Goal: Task Accomplishment & Management: Complete application form

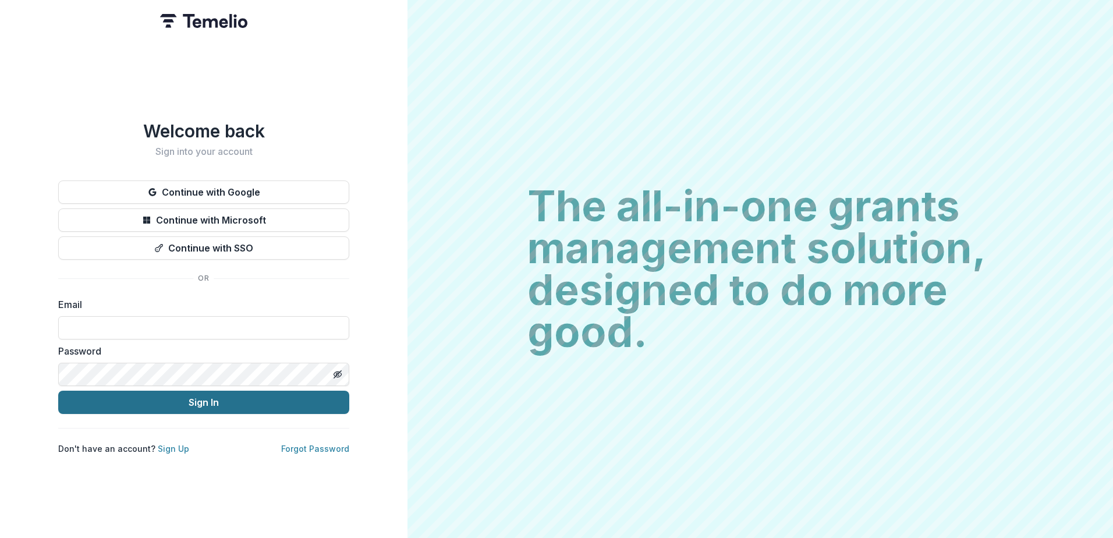
type input "**********"
click at [211, 405] on button "Sign In" at bounding box center [203, 402] width 291 height 23
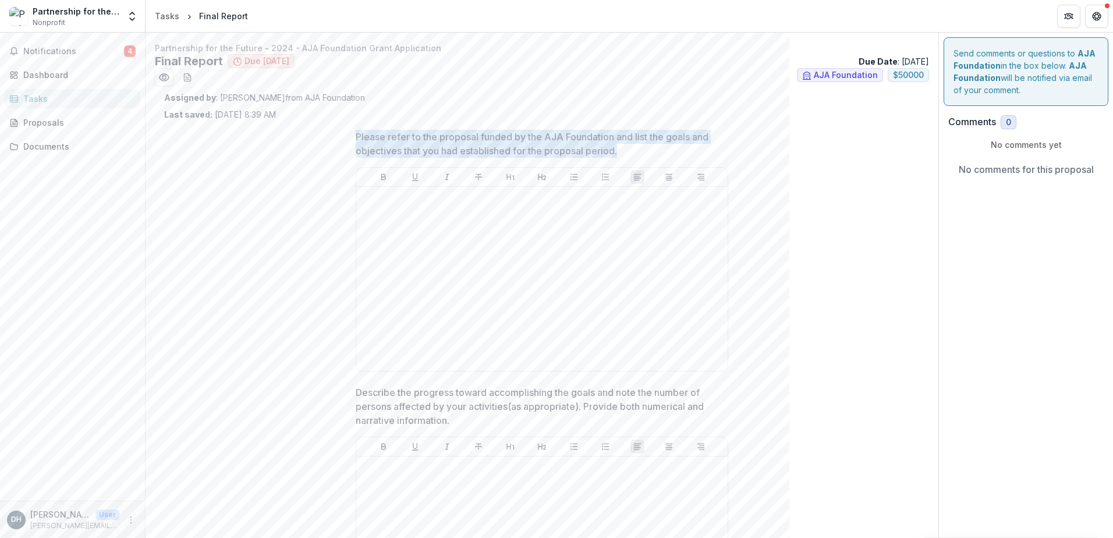
drag, startPoint x: 617, startPoint y: 148, endPoint x: 333, endPoint y: 125, distance: 285.1
click at [508, 238] on div at bounding box center [542, 279] width 362 height 175
click at [587, 234] on div at bounding box center [542, 279] width 362 height 175
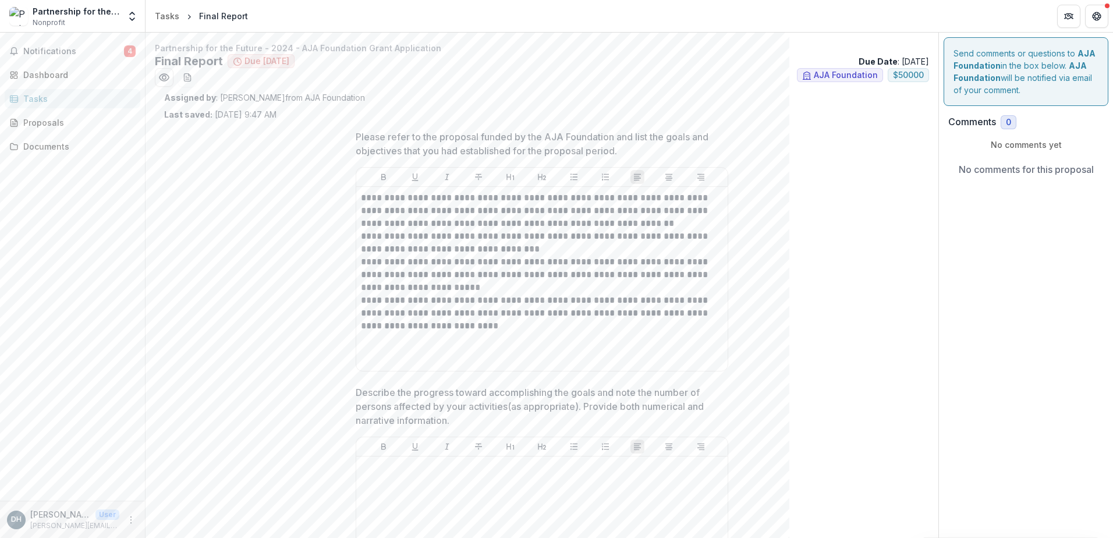
scroll to position [58, 0]
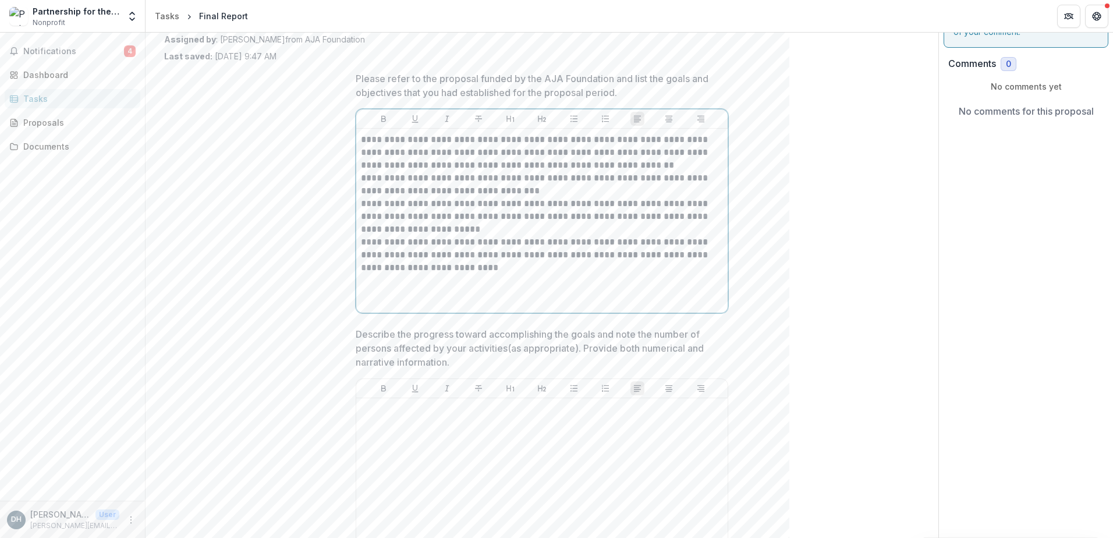
click at [650, 162] on p "**********" at bounding box center [542, 152] width 362 height 38
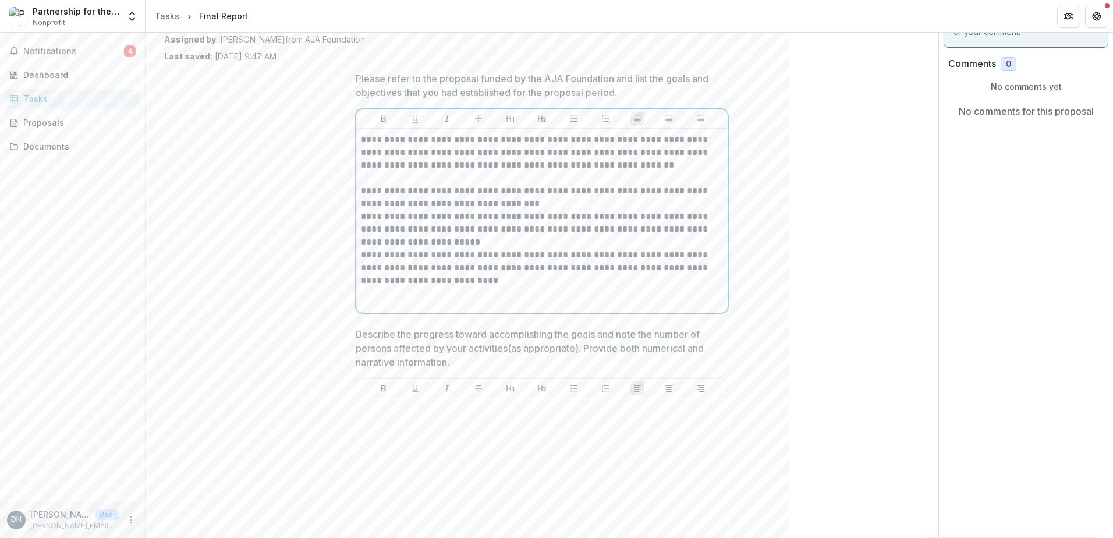
click at [537, 200] on p "**********" at bounding box center [542, 198] width 362 height 26
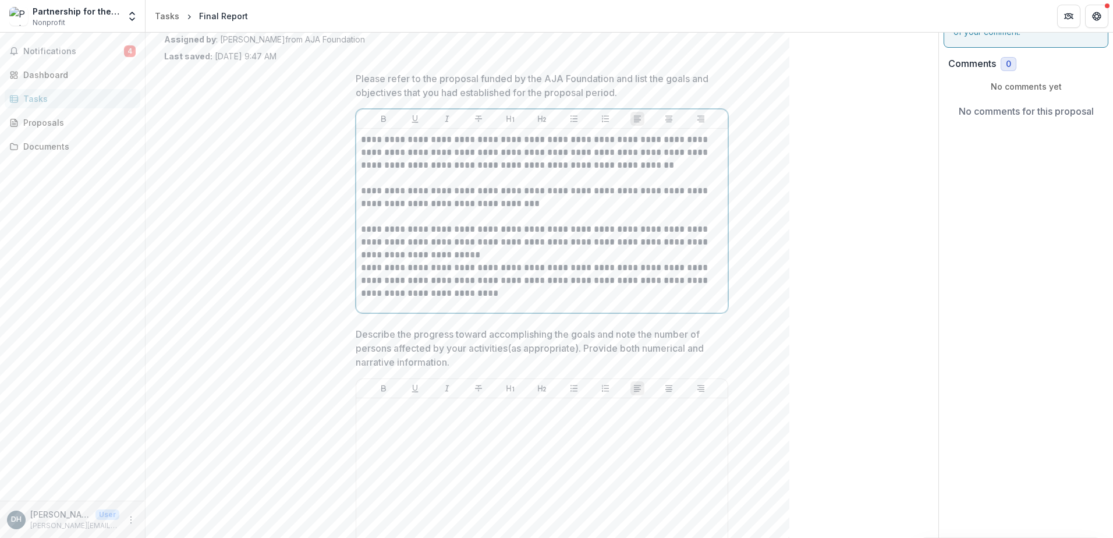
click at [508, 261] on p "**********" at bounding box center [542, 242] width 362 height 38
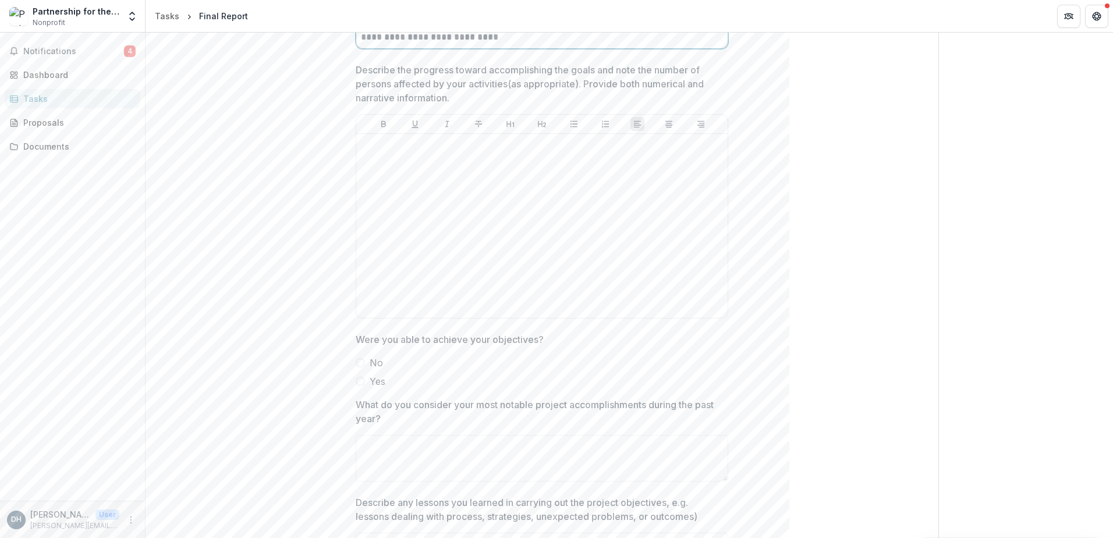
scroll to position [291, 0]
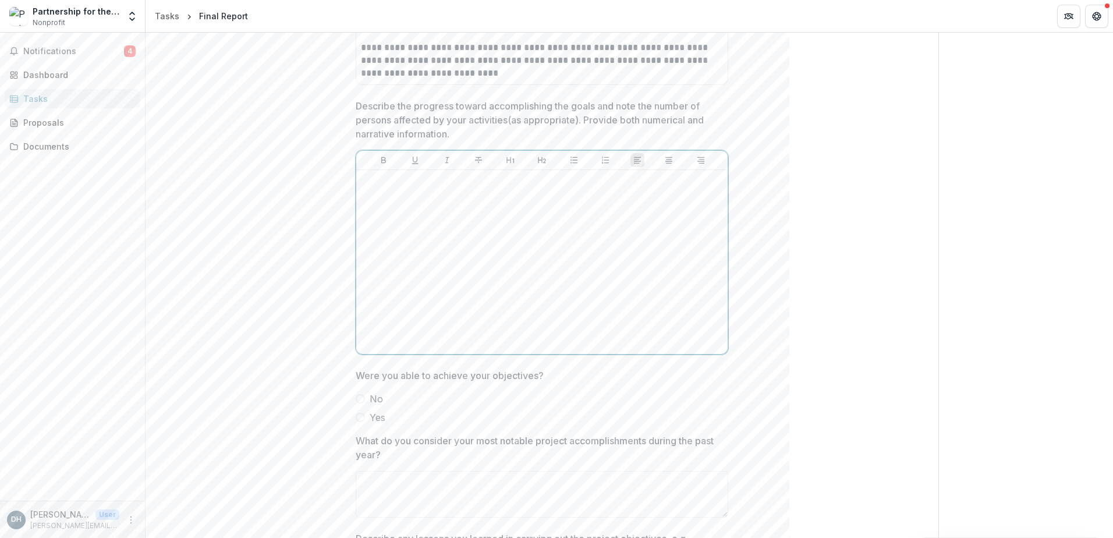
click at [451, 254] on div at bounding box center [542, 262] width 362 height 175
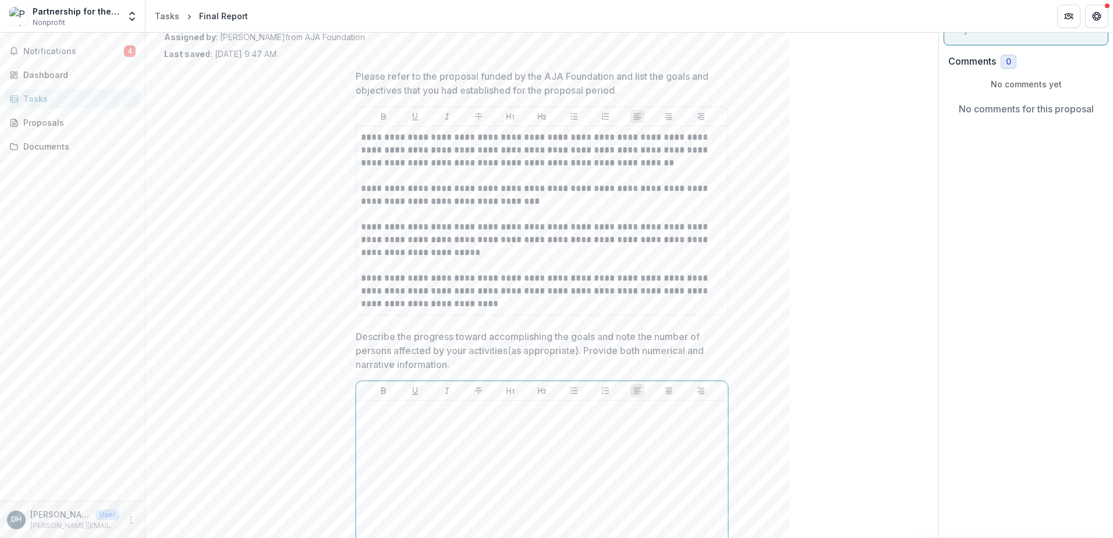
scroll to position [58, 0]
click at [500, 451] on div at bounding box center [542, 495] width 362 height 175
click at [408, 296] on p "**********" at bounding box center [542, 293] width 362 height 38
click at [476, 301] on p "**********" at bounding box center [542, 293] width 362 height 38
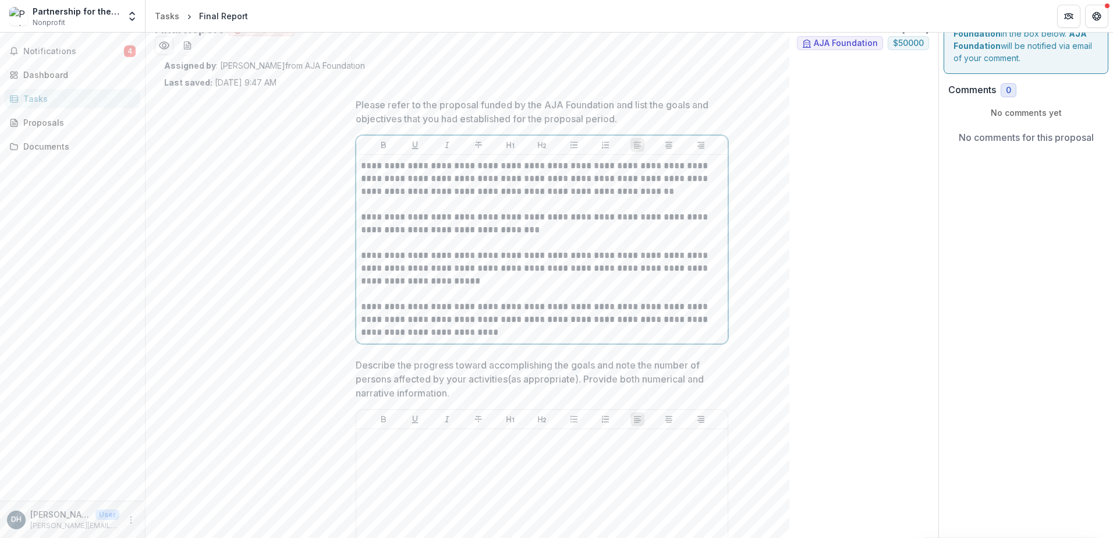
scroll to position [31, 0]
click at [451, 474] on div at bounding box center [542, 522] width 362 height 175
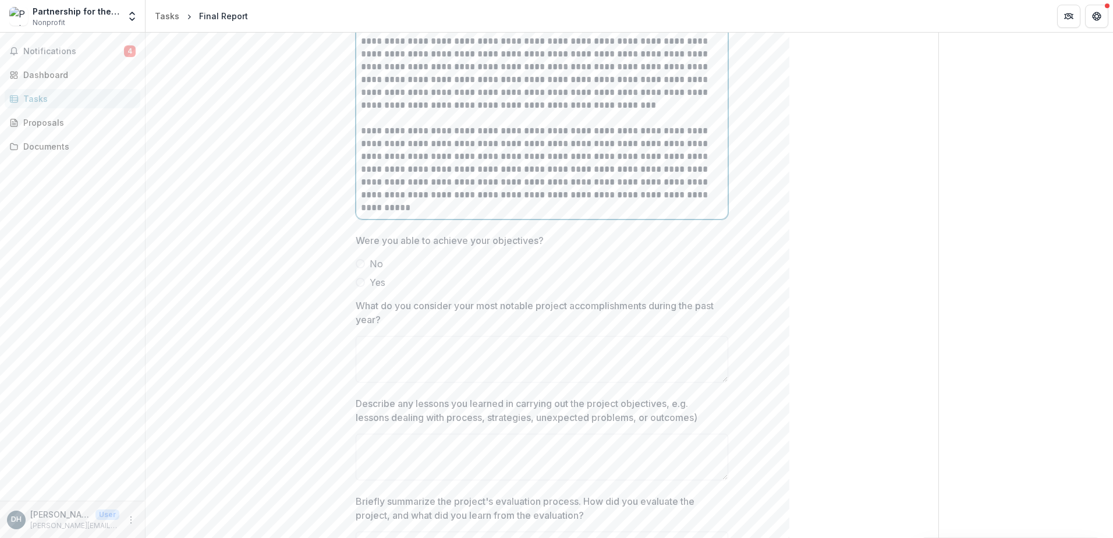
scroll to position [843, 0]
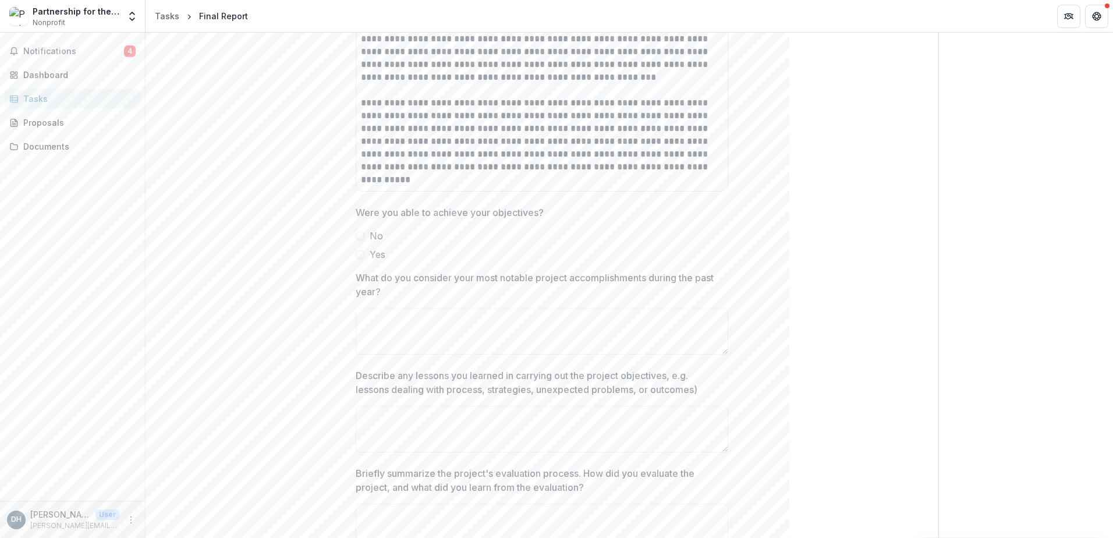
click at [361, 257] on span at bounding box center [360, 254] width 9 height 9
click at [411, 330] on textarea "What do you consider your most notable project accomplishments during the past …" at bounding box center [542, 331] width 373 height 47
type textarea "*"
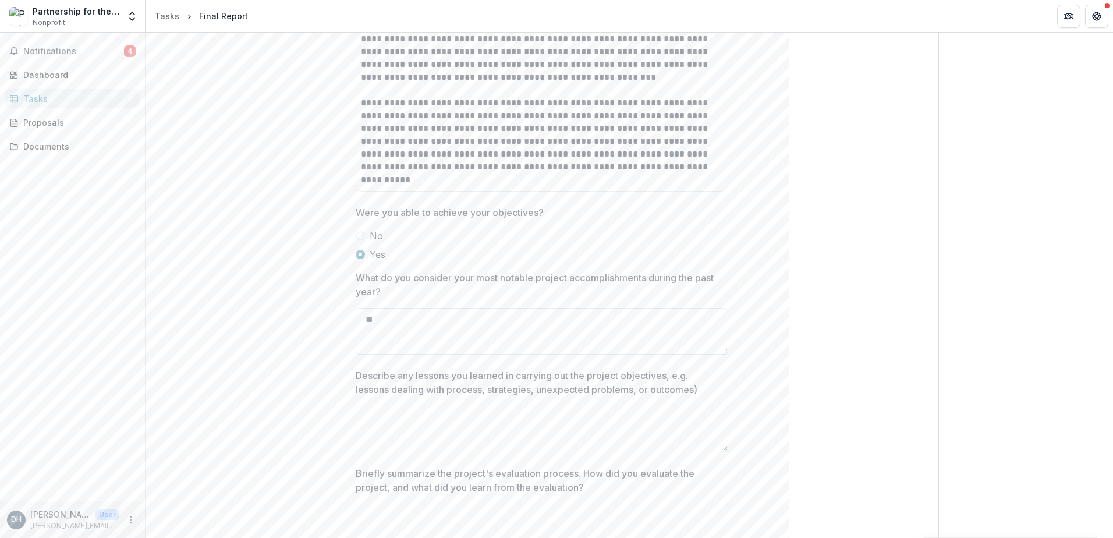
type textarea "*"
drag, startPoint x: 551, startPoint y: 209, endPoint x: 326, endPoint y: 208, distance: 225.4
click at [326, 208] on div "**********" at bounding box center [542, 373] width 756 height 2192
copy p "Were you able to achieve your objectives?"
click at [423, 254] on label "Yes" at bounding box center [542, 254] width 373 height 14
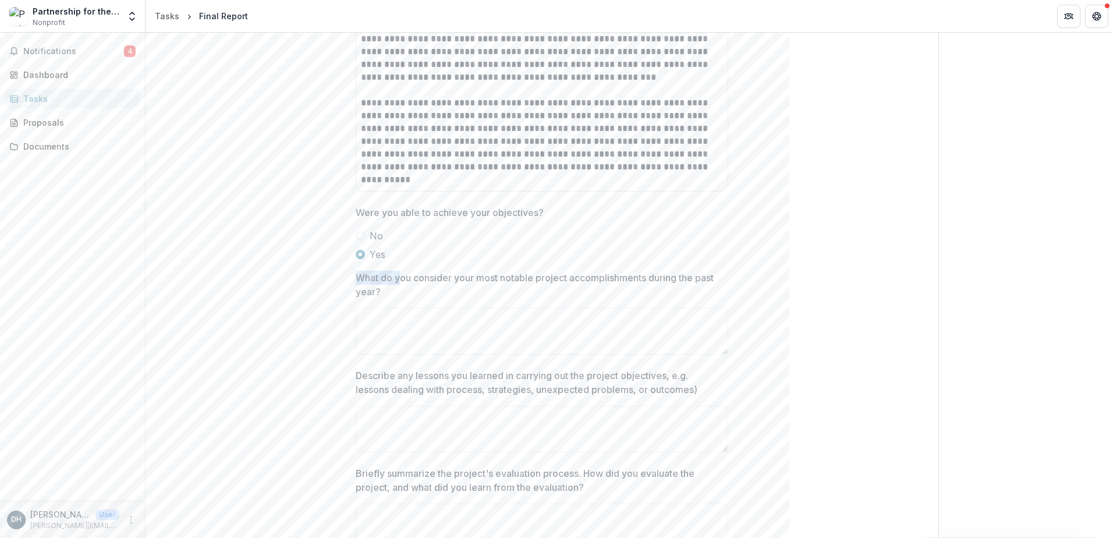
drag, startPoint x: 399, startPoint y: 283, endPoint x: 345, endPoint y: 278, distance: 54.9
click at [346, 278] on div "**********" at bounding box center [541, 373] width 391 height 2192
drag, startPoint x: 345, startPoint y: 278, endPoint x: 389, endPoint y: 291, distance: 45.9
click at [389, 291] on p "What do you consider your most notable project accomplishments during the past …" at bounding box center [539, 285] width 366 height 28
click at [389, 308] on textarea "What do you consider your most notable project accomplishments during the past …" at bounding box center [542, 331] width 373 height 47
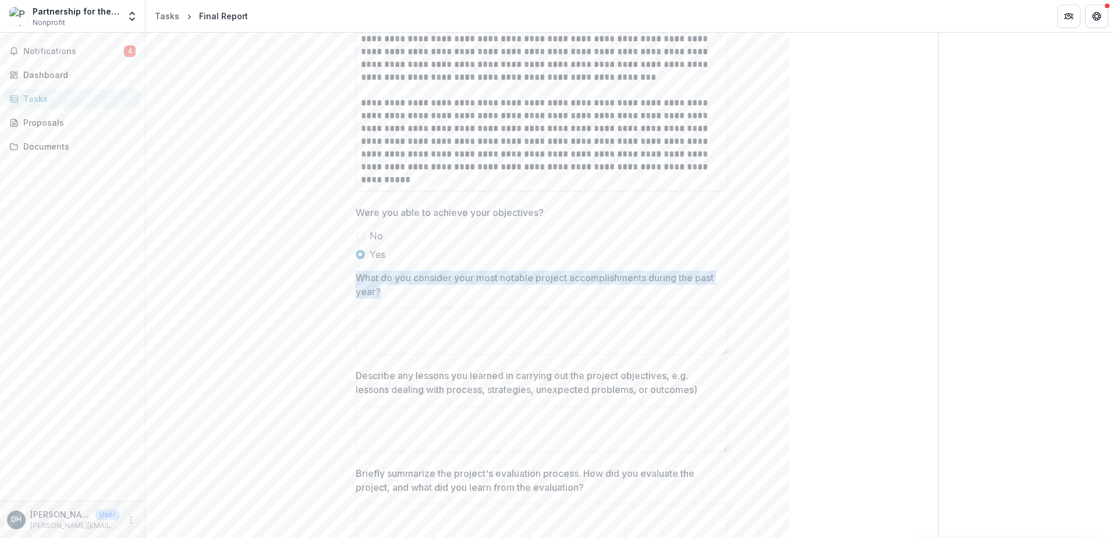
drag, startPoint x: 380, startPoint y: 290, endPoint x: 358, endPoint y: 281, distance: 24.0
click at [358, 281] on p "What do you consider your most notable project accomplishments during the past …" at bounding box center [539, 285] width 366 height 28
click at [358, 308] on textarea "What do you consider your most notable project accomplishments during the past …" at bounding box center [542, 331] width 373 height 47
copy p "What do you consider your most notable project accomplishments during the past …"
click at [430, 284] on p "What do you consider your most notable project accomplishments during the past …" at bounding box center [539, 285] width 366 height 28
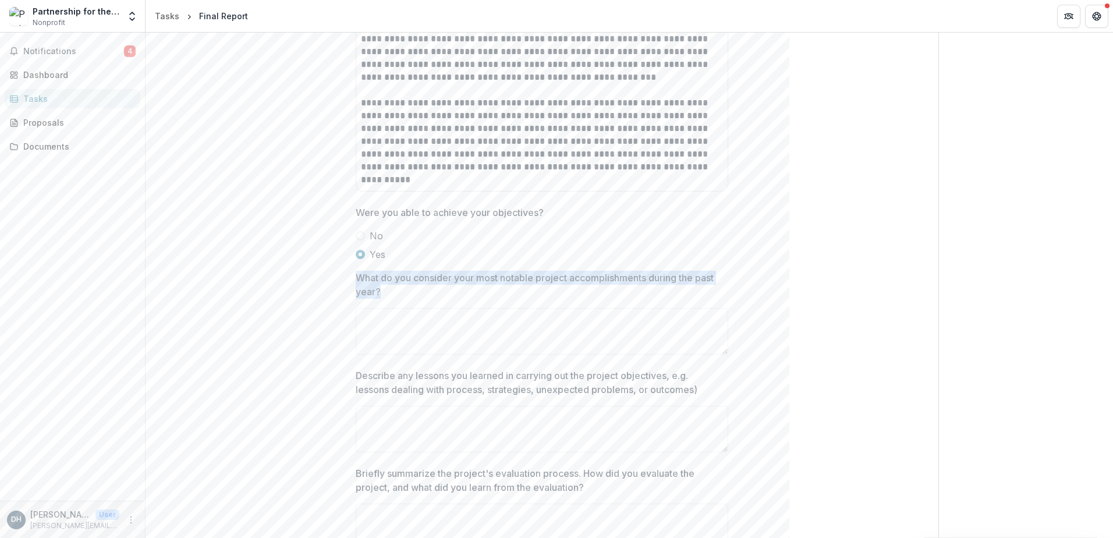
click at [430, 308] on textarea "What do you consider your most notable project accomplishments during the past …" at bounding box center [542, 331] width 373 height 47
drag, startPoint x: 376, startPoint y: 286, endPoint x: 353, endPoint y: 280, distance: 23.4
click at [353, 280] on div "**********" at bounding box center [541, 373] width 391 height 2192
copy p "What do you consider your most notable project accomplishments during the past …"
click at [438, 325] on textarea "What do you consider your most notable project accomplishments during the past …" at bounding box center [542, 331] width 373 height 47
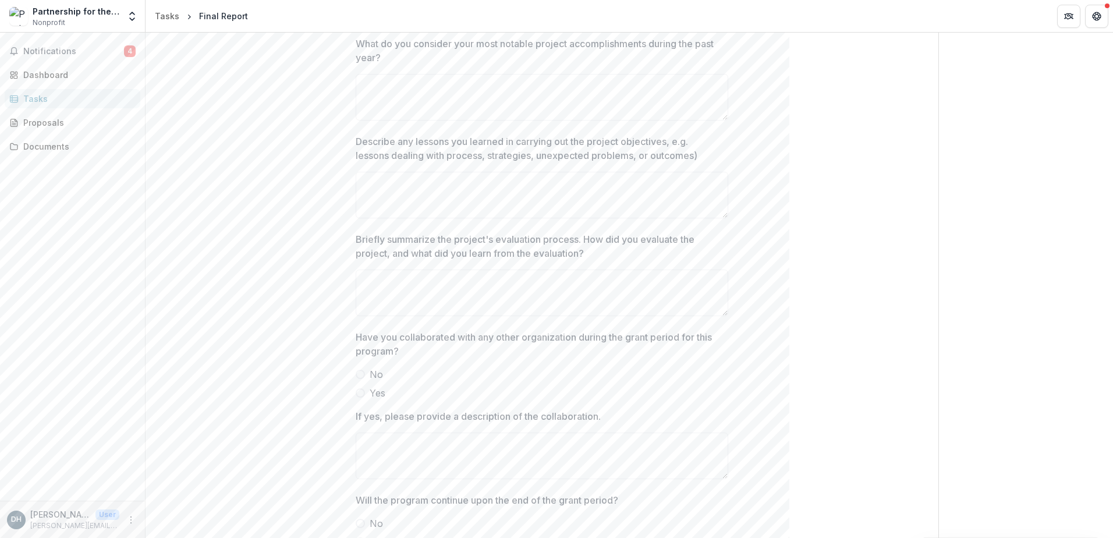
scroll to position [944, 0]
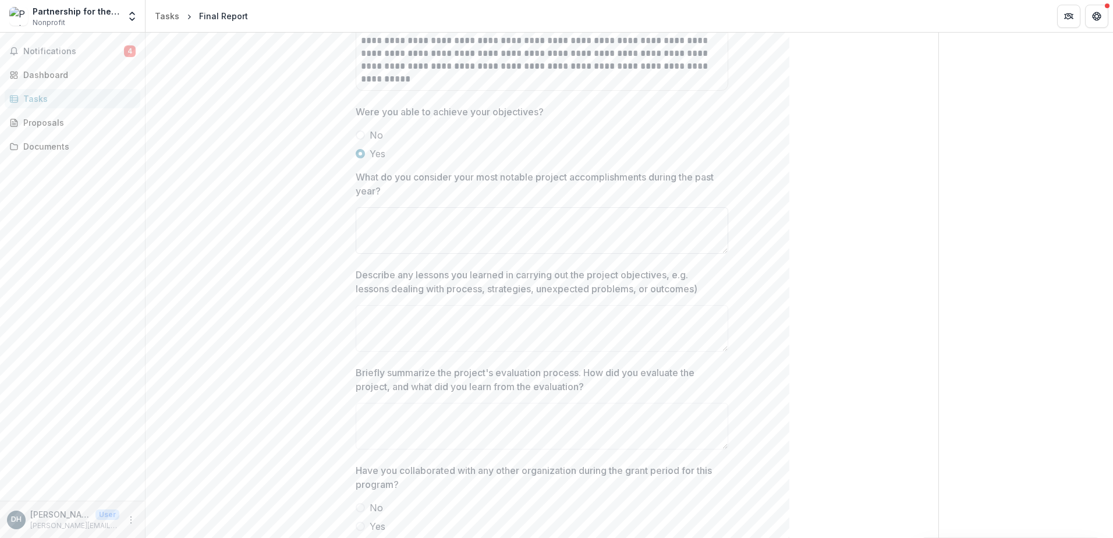
click at [430, 230] on textarea "What do you consider your most notable project accomplishments during the past …" at bounding box center [542, 230] width 373 height 47
type textarea "*"
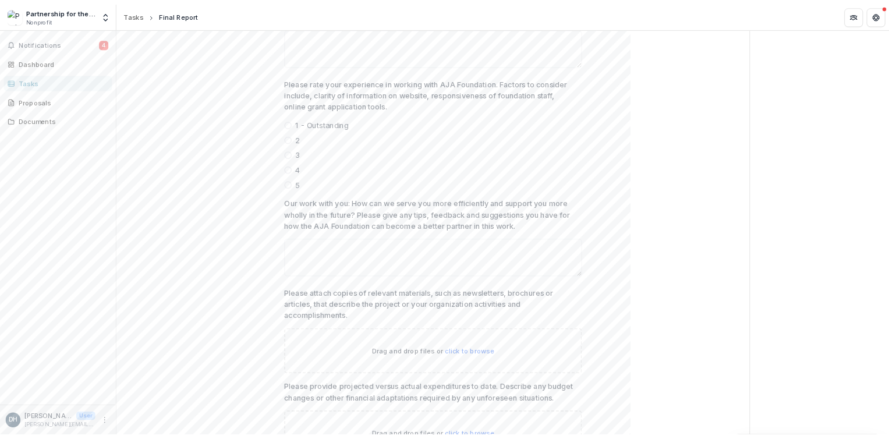
scroll to position [1817, 0]
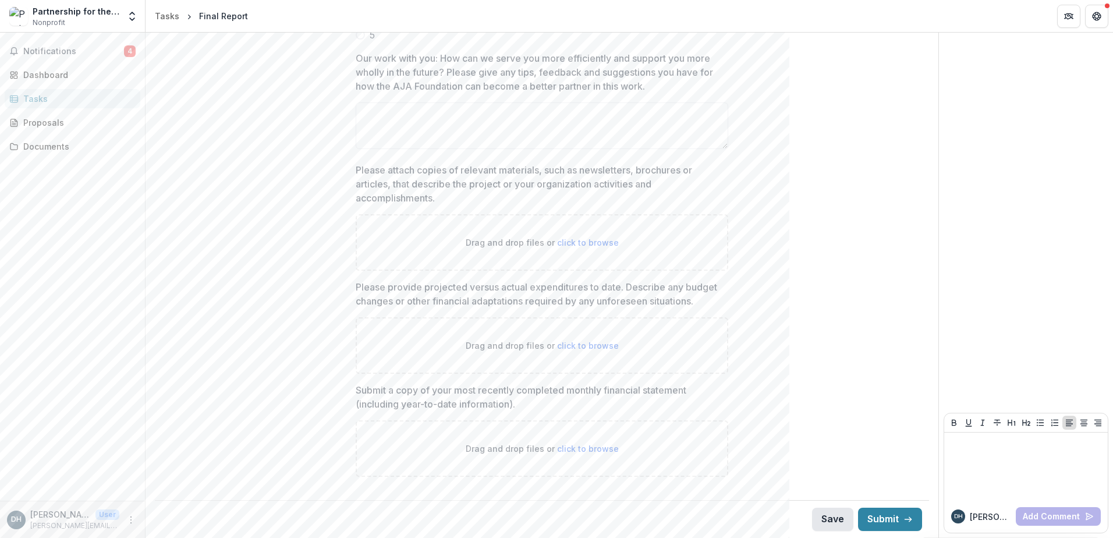
click at [818, 515] on button "Save" at bounding box center [832, 519] width 41 height 23
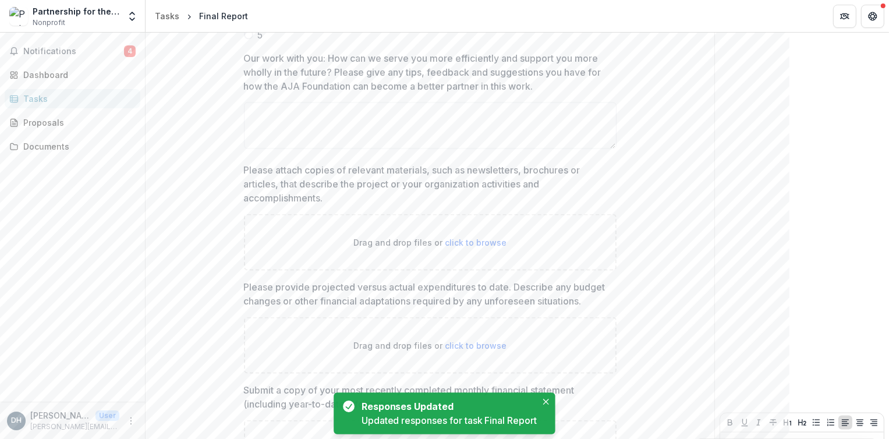
scroll to position [1815, 0]
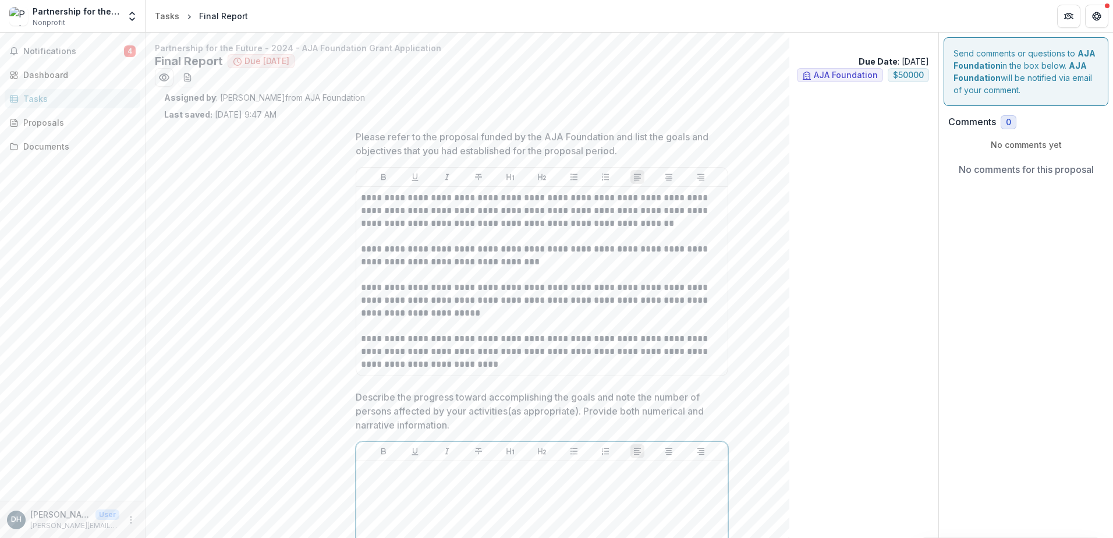
drag, startPoint x: 561, startPoint y: 497, endPoint x: 884, endPoint y: 384, distance: 341.8
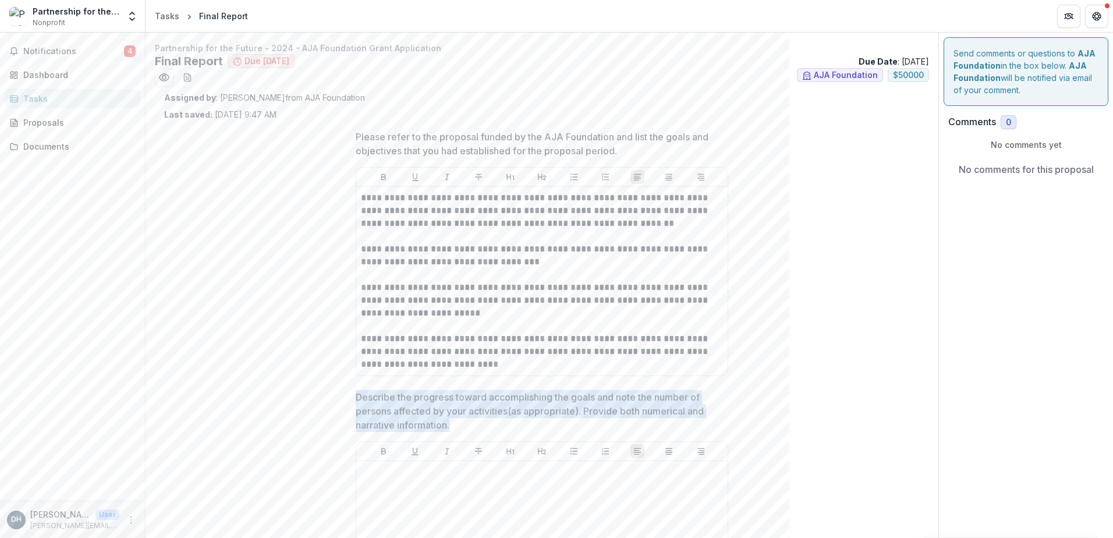
drag, startPoint x: 449, startPoint y: 424, endPoint x: 352, endPoint y: 396, distance: 100.6
copy p "Describe the progress toward accomplishing the goals and note the number of per…"
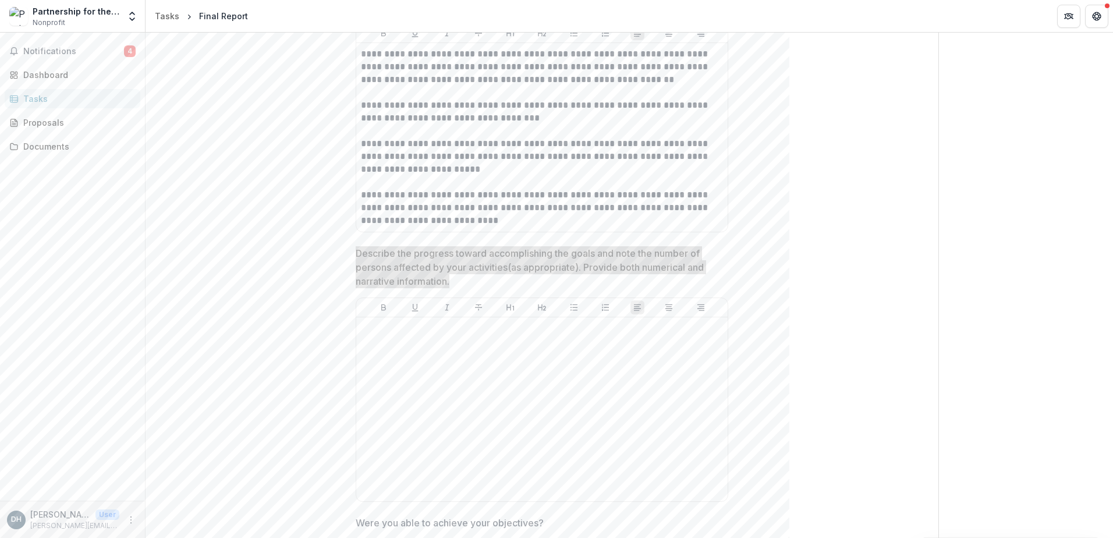
scroll to position [175, 0]
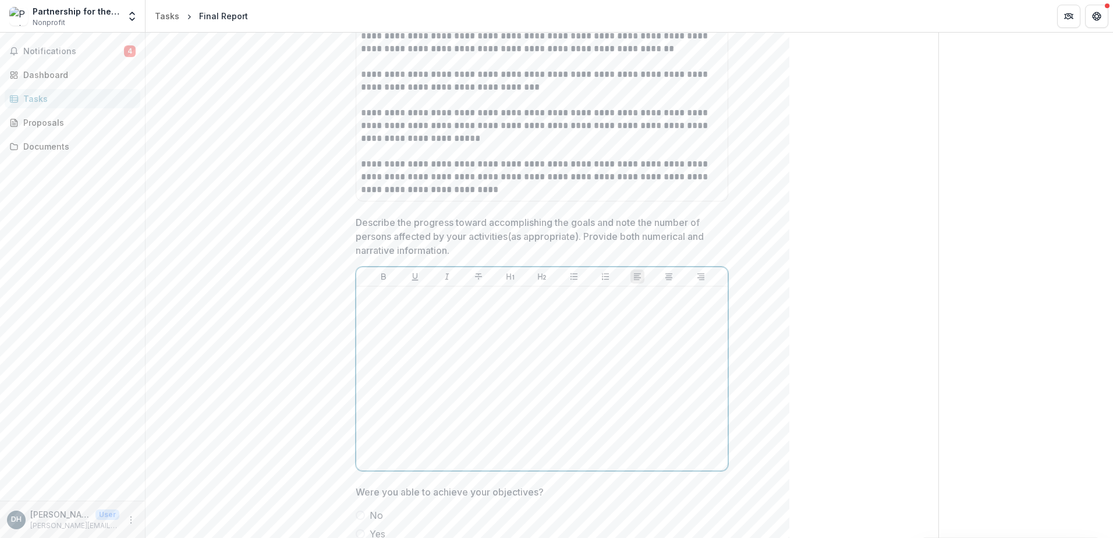
click at [582, 384] on div at bounding box center [542, 378] width 362 height 175
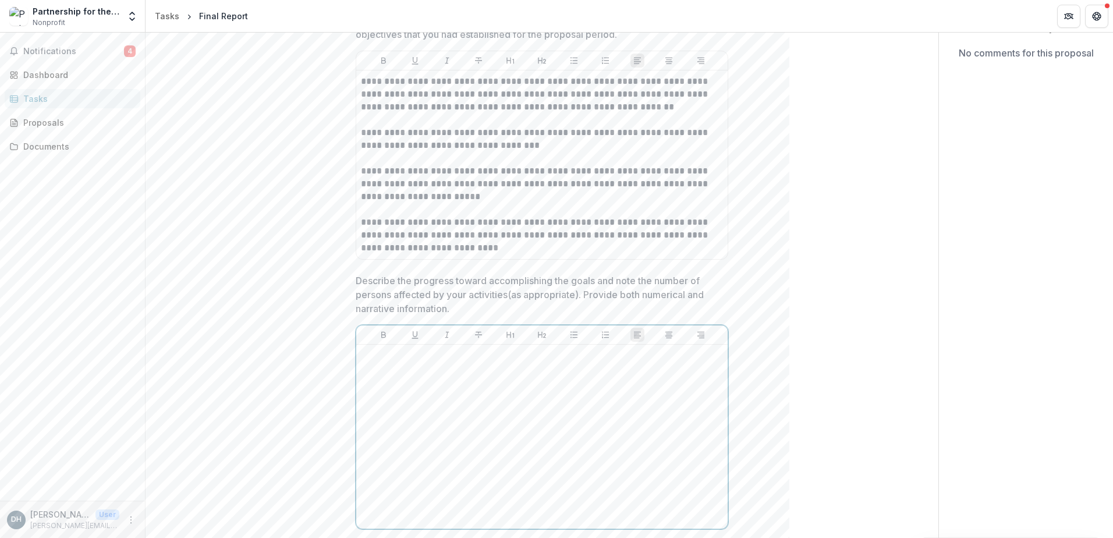
scroll to position [58, 0]
